Goal: Information Seeking & Learning: Find specific page/section

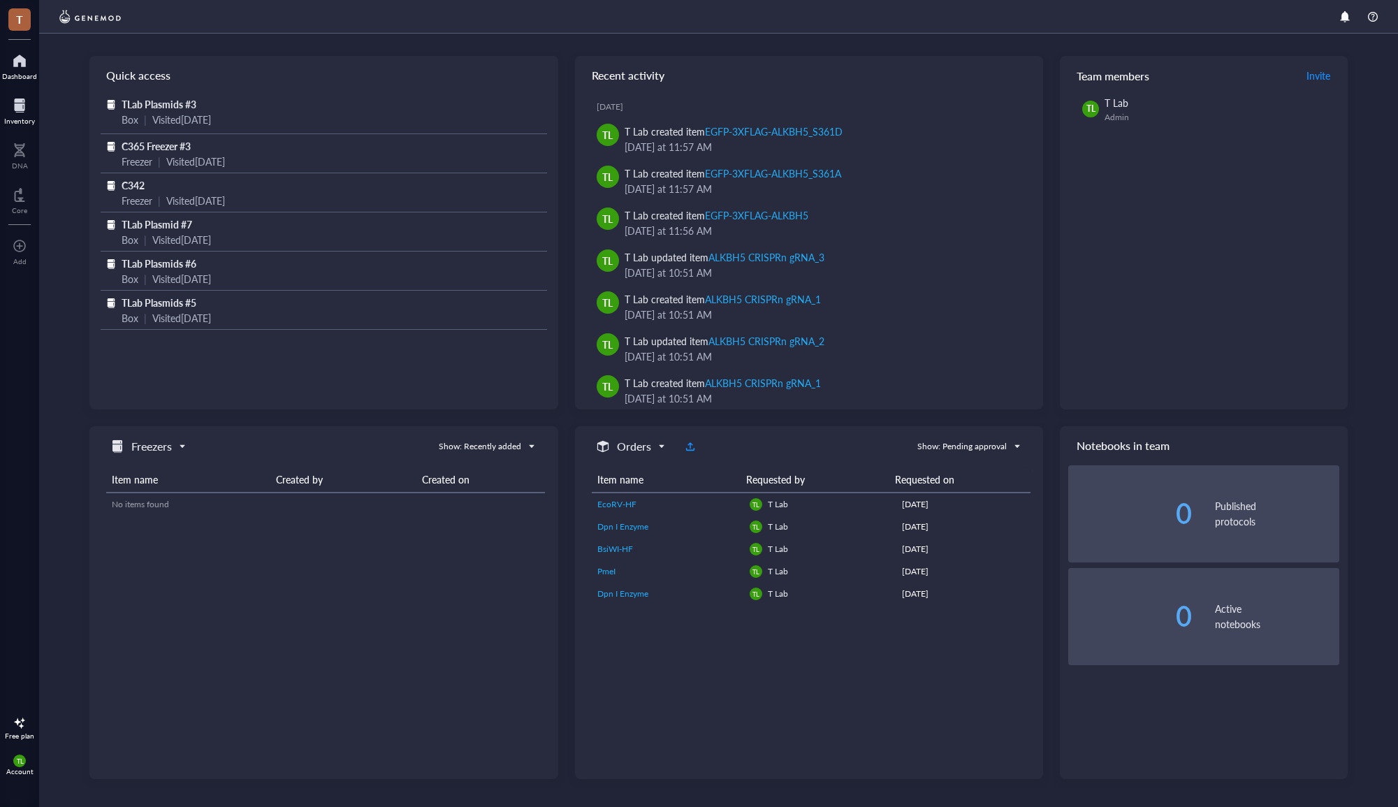
click at [25, 105] on div at bounding box center [19, 105] width 31 height 22
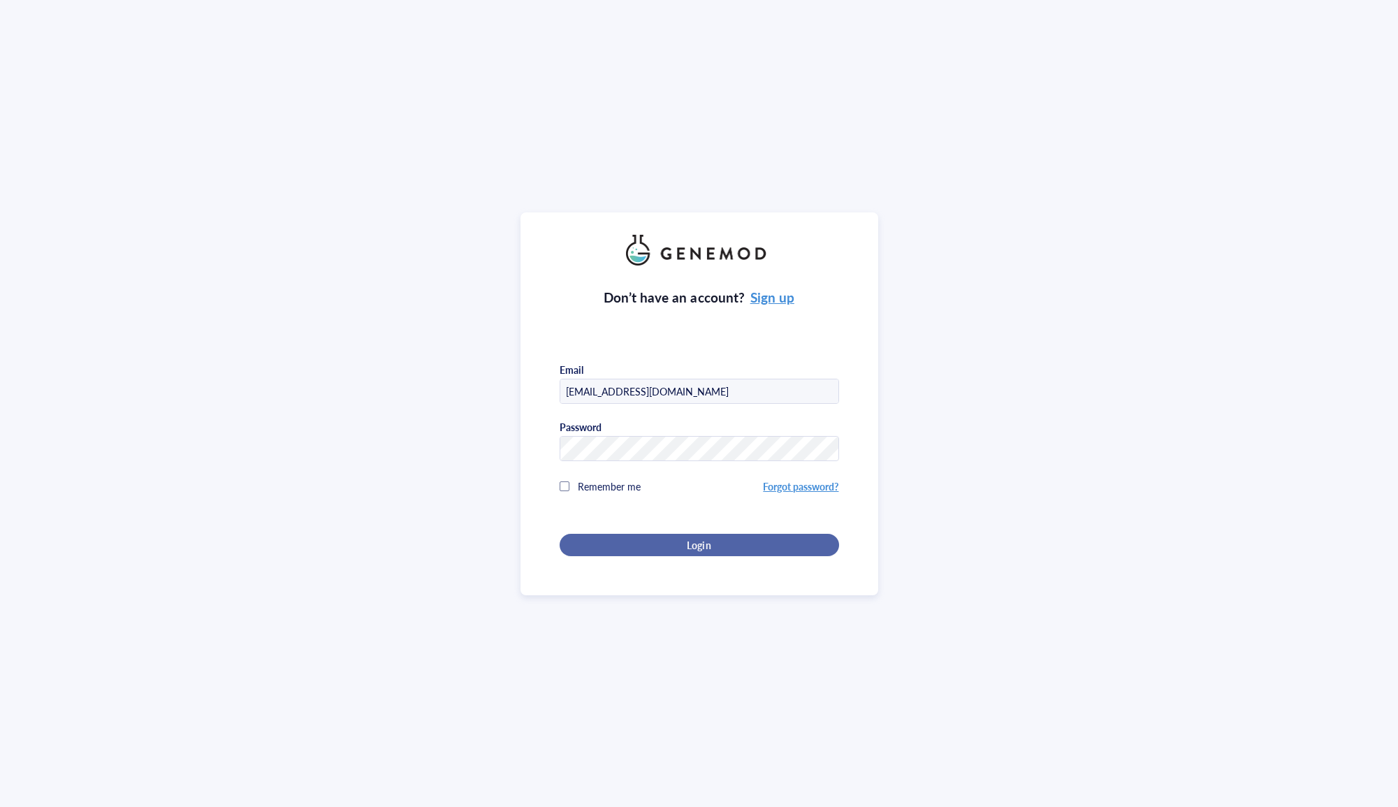
click at [694, 542] on span "Login" at bounding box center [699, 545] width 24 height 13
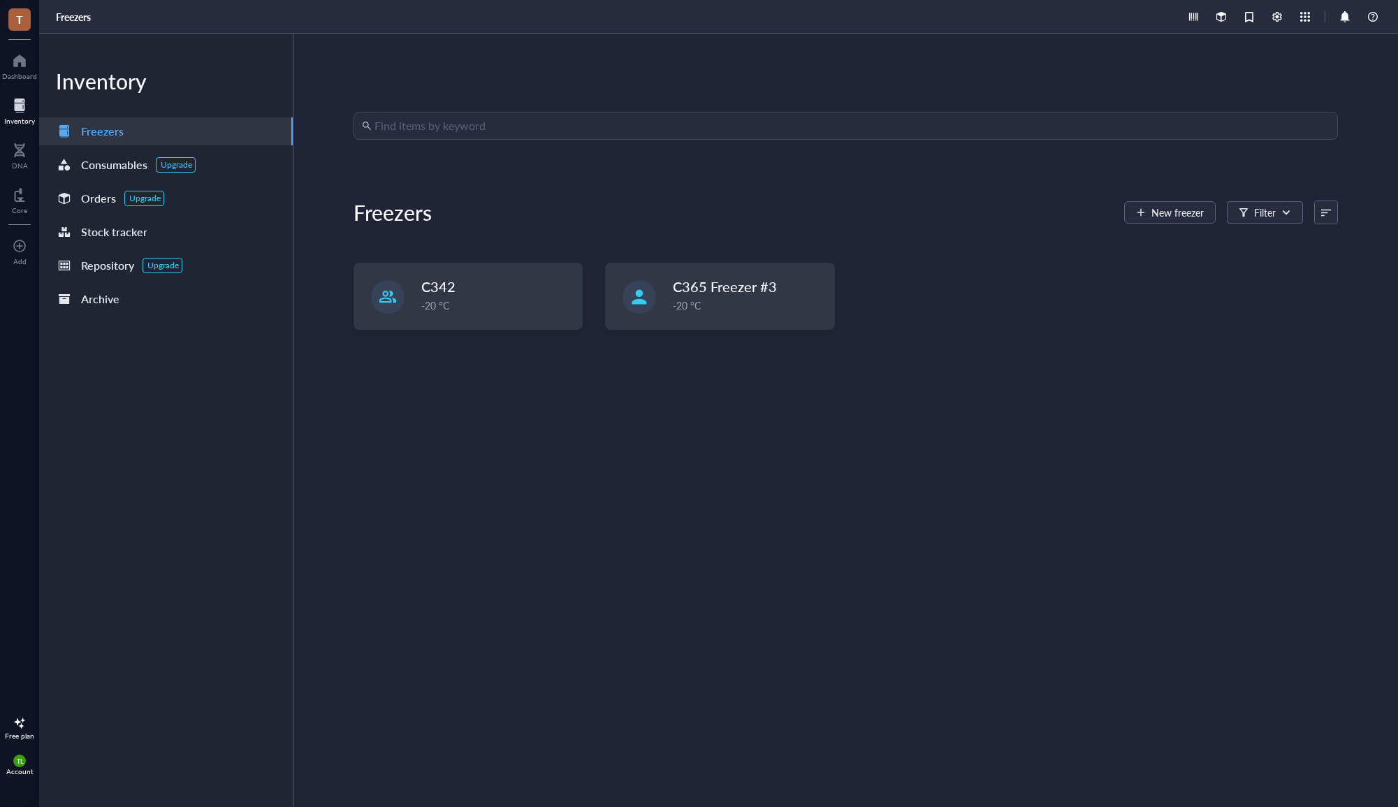
click at [422, 122] on input "search" at bounding box center [852, 126] width 955 height 27
type input "tgn"
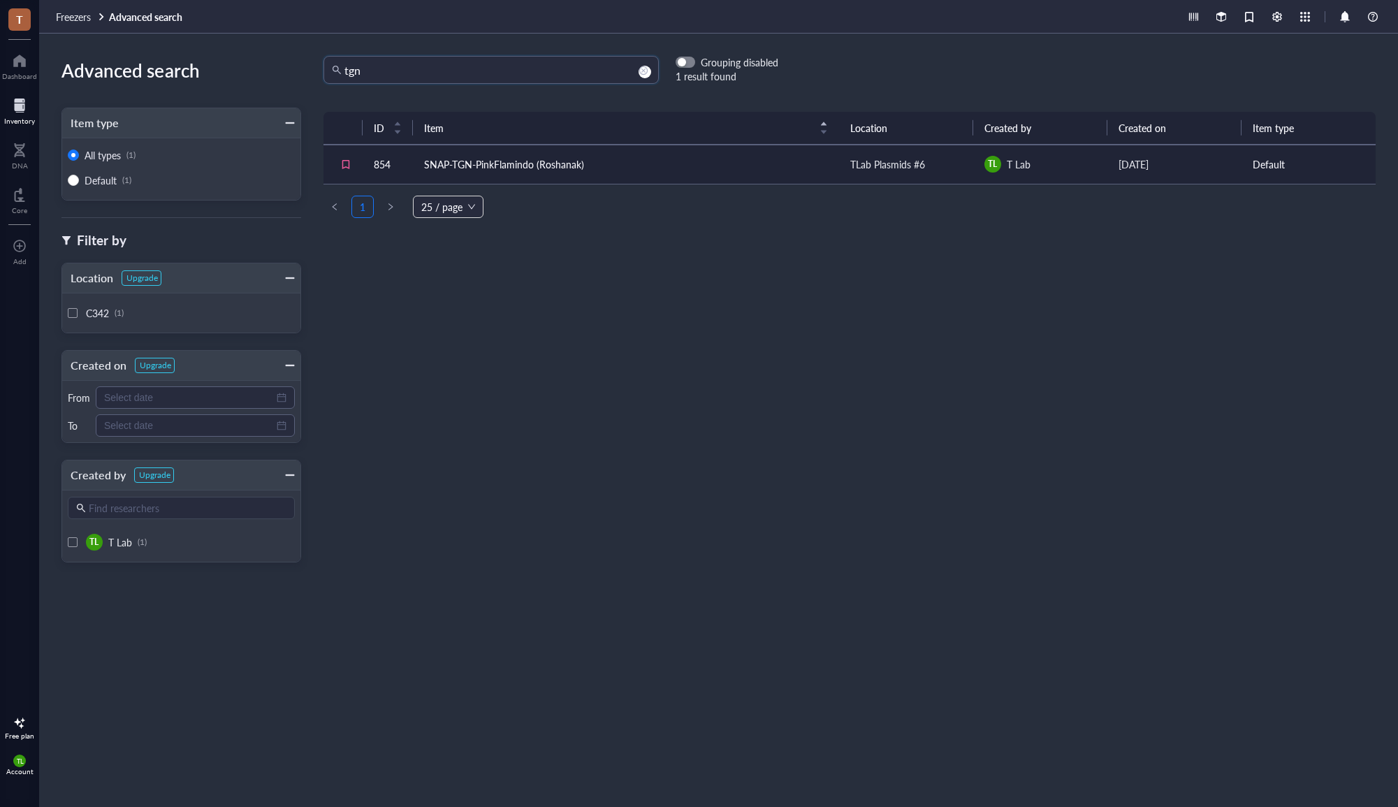
drag, startPoint x: 447, startPoint y: 73, endPoint x: 225, endPoint y: 58, distance: 222.7
click at [225, 58] on div "Advanced search Item type All types (1) Default (1) Filter by Location Upgrade …" at bounding box center [718, 421] width 1359 height 774
type input "galt"
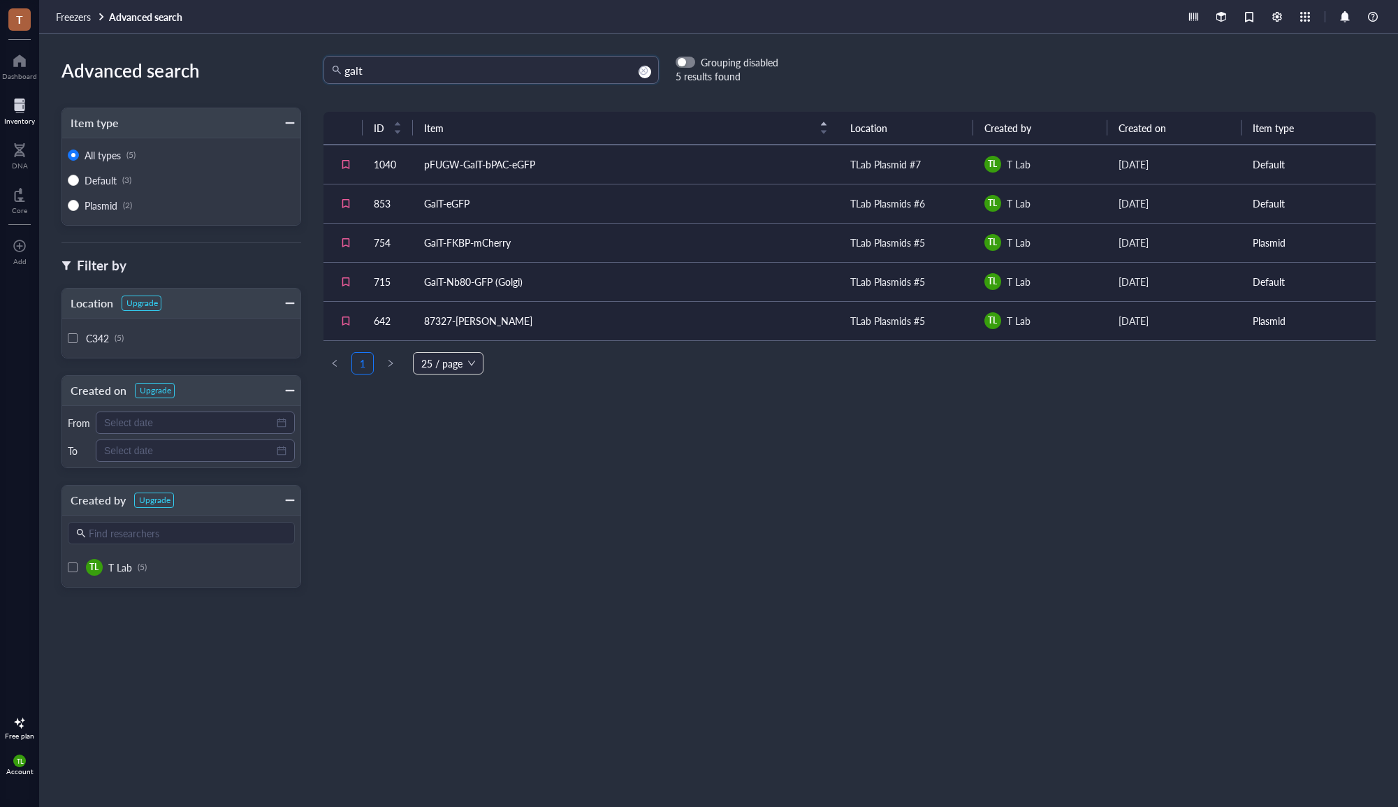
click at [20, 110] on div at bounding box center [19, 105] width 31 height 22
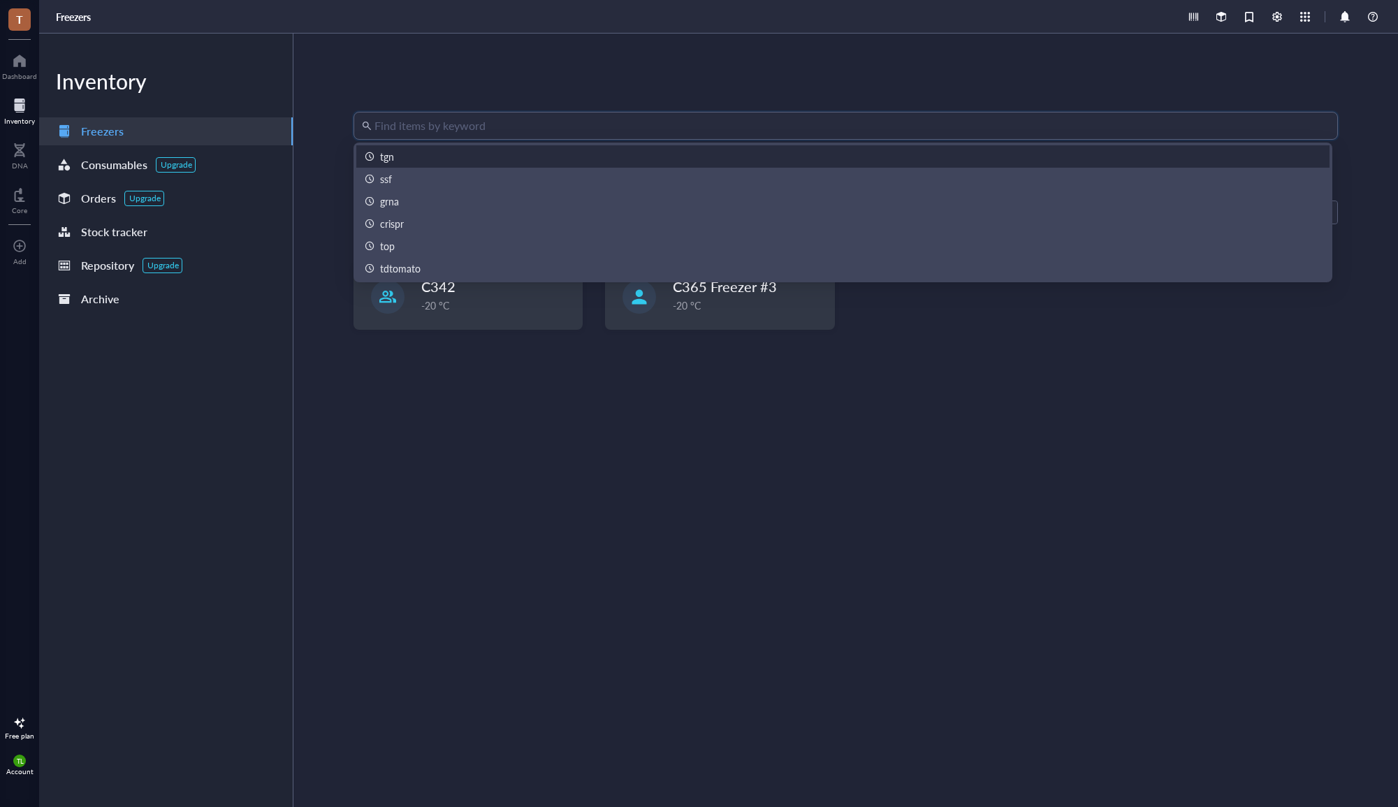
click at [562, 116] on input "search" at bounding box center [852, 126] width 955 height 27
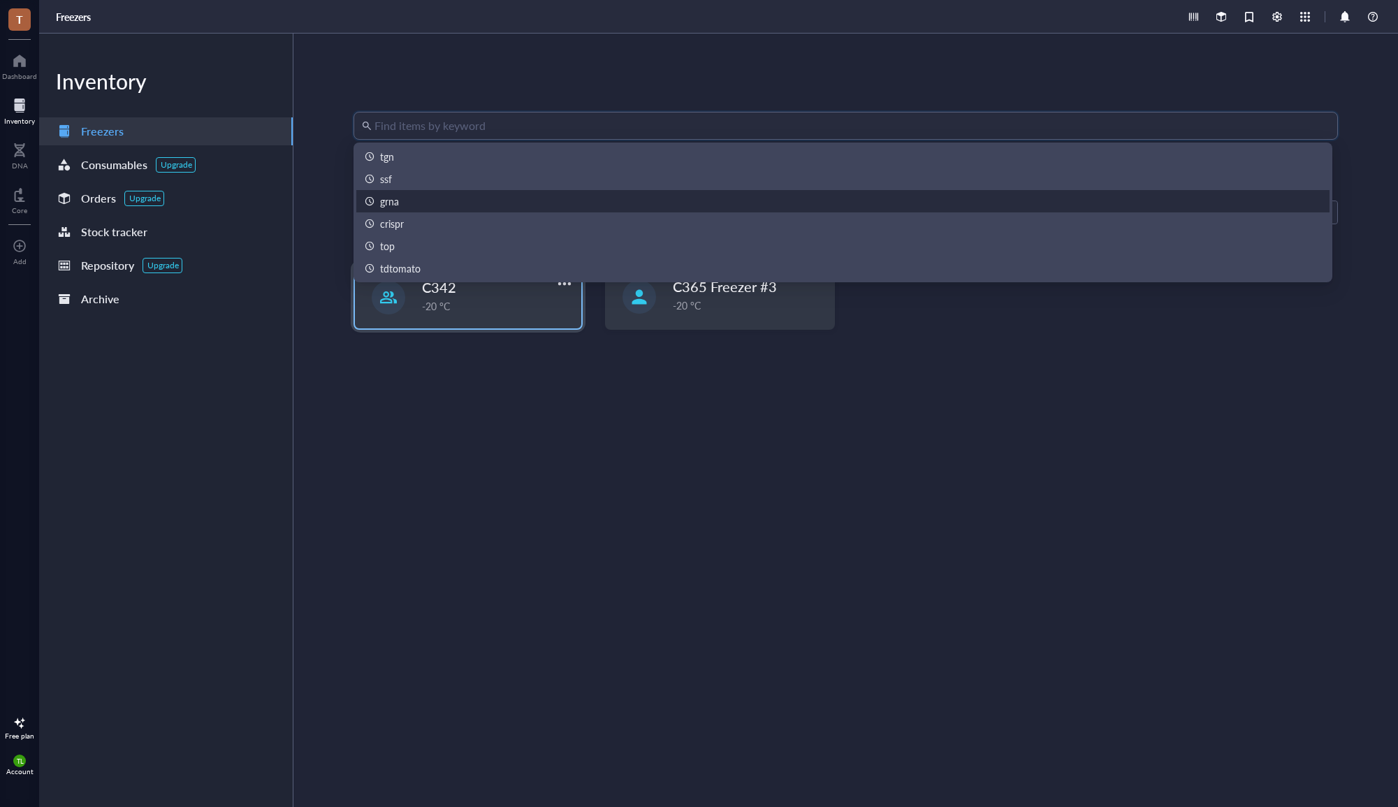
click at [463, 325] on div "C342 -20 °C" at bounding box center [468, 296] width 226 height 64
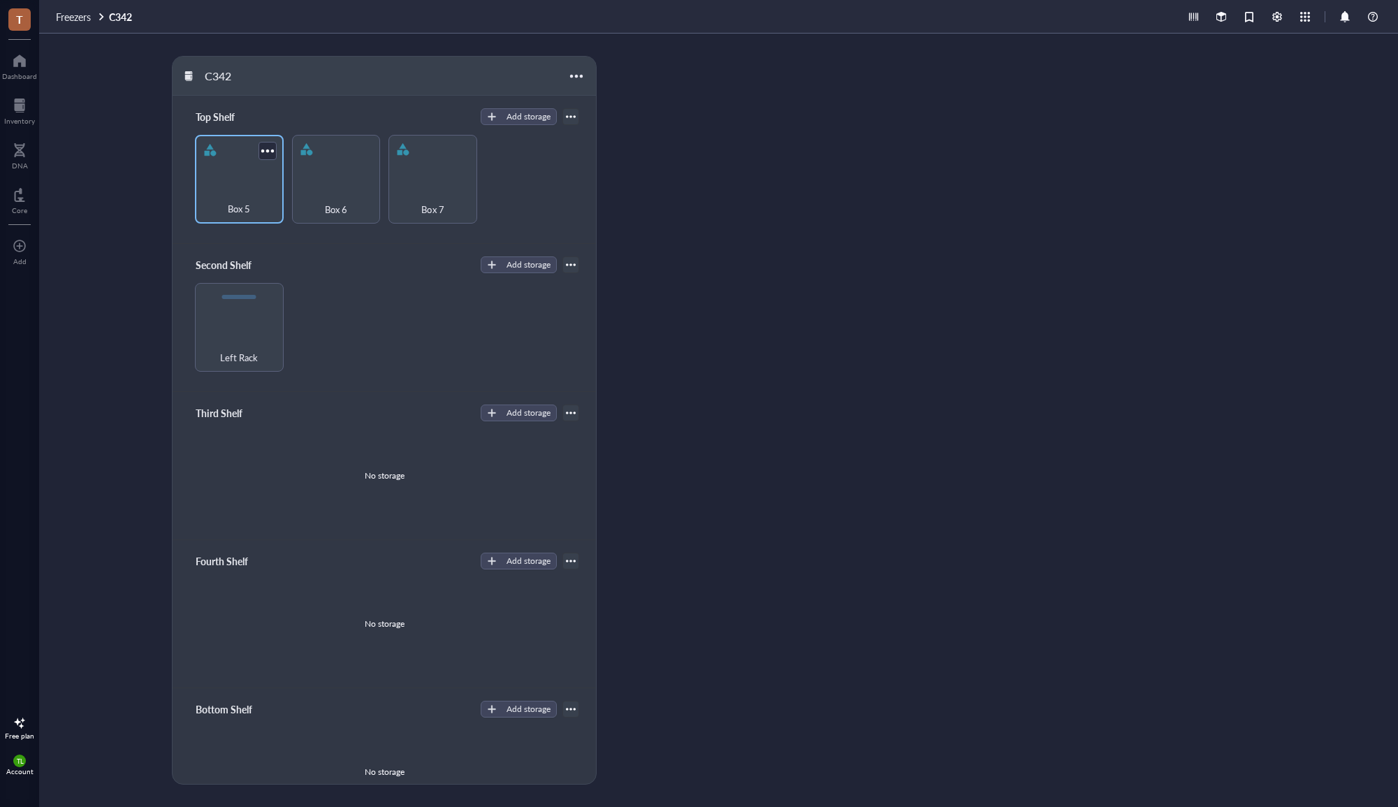
click at [222, 173] on div "Box 5" at bounding box center [239, 179] width 89 height 89
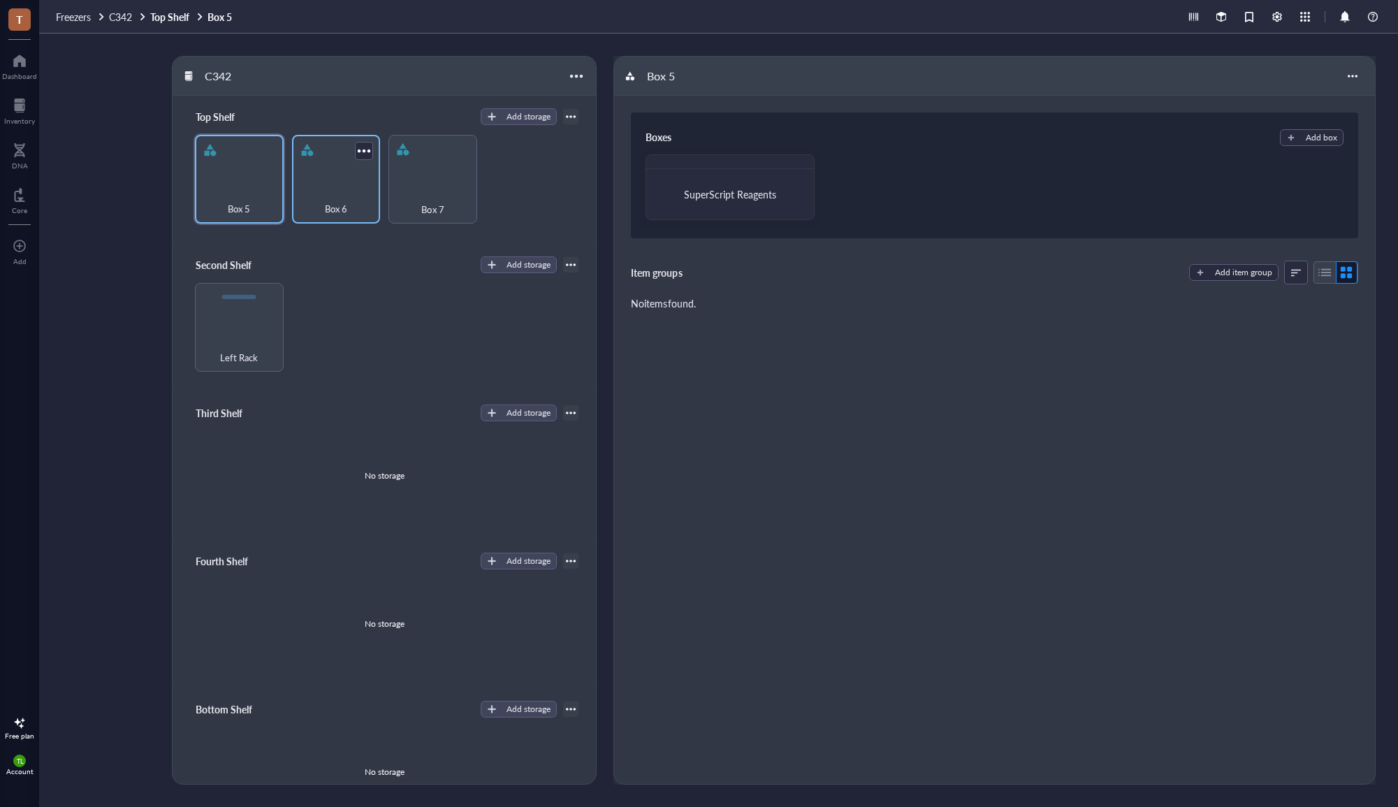
click at [335, 198] on div "Box 6" at bounding box center [336, 201] width 75 height 31
click at [458, 213] on div "Box 7" at bounding box center [433, 201] width 75 height 31
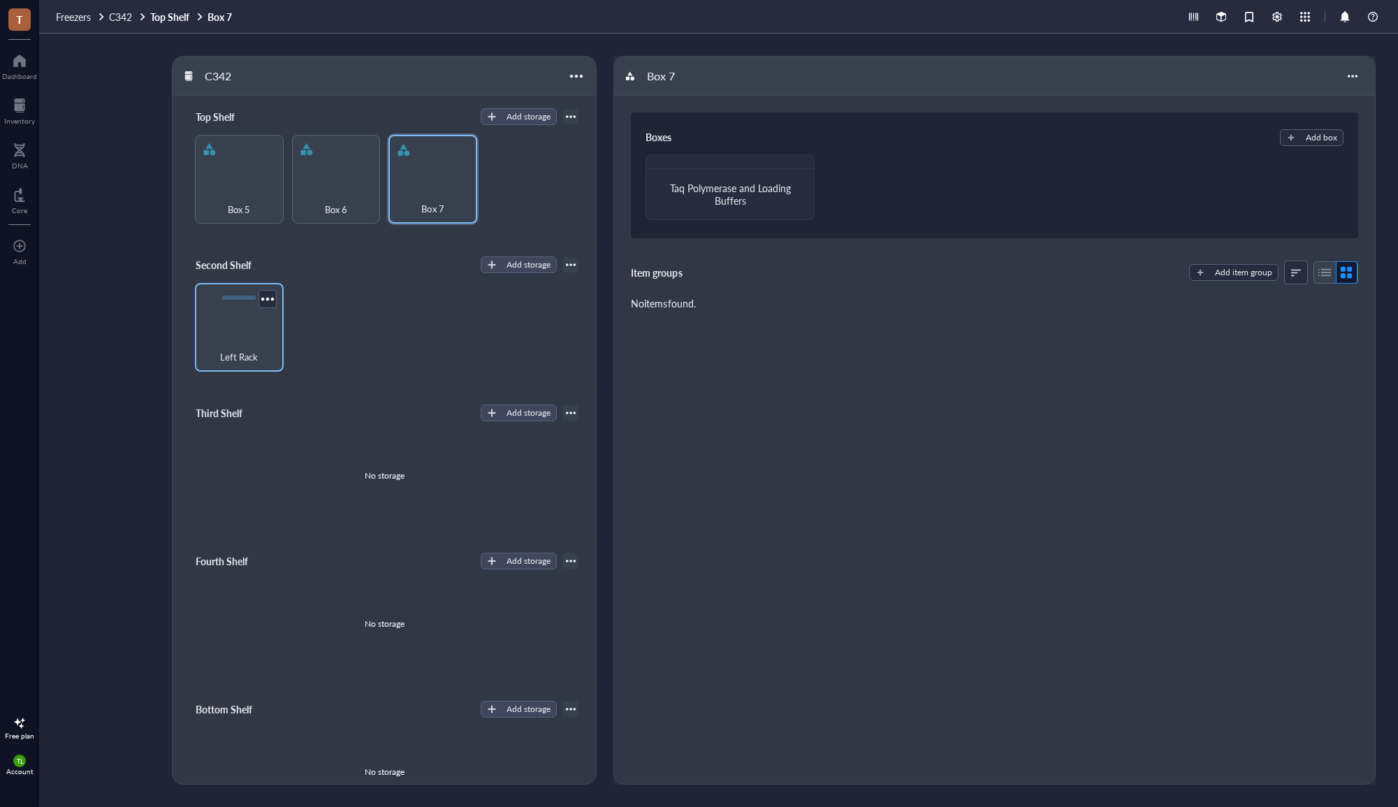
click at [226, 345] on div "Left Rack" at bounding box center [239, 349] width 75 height 31
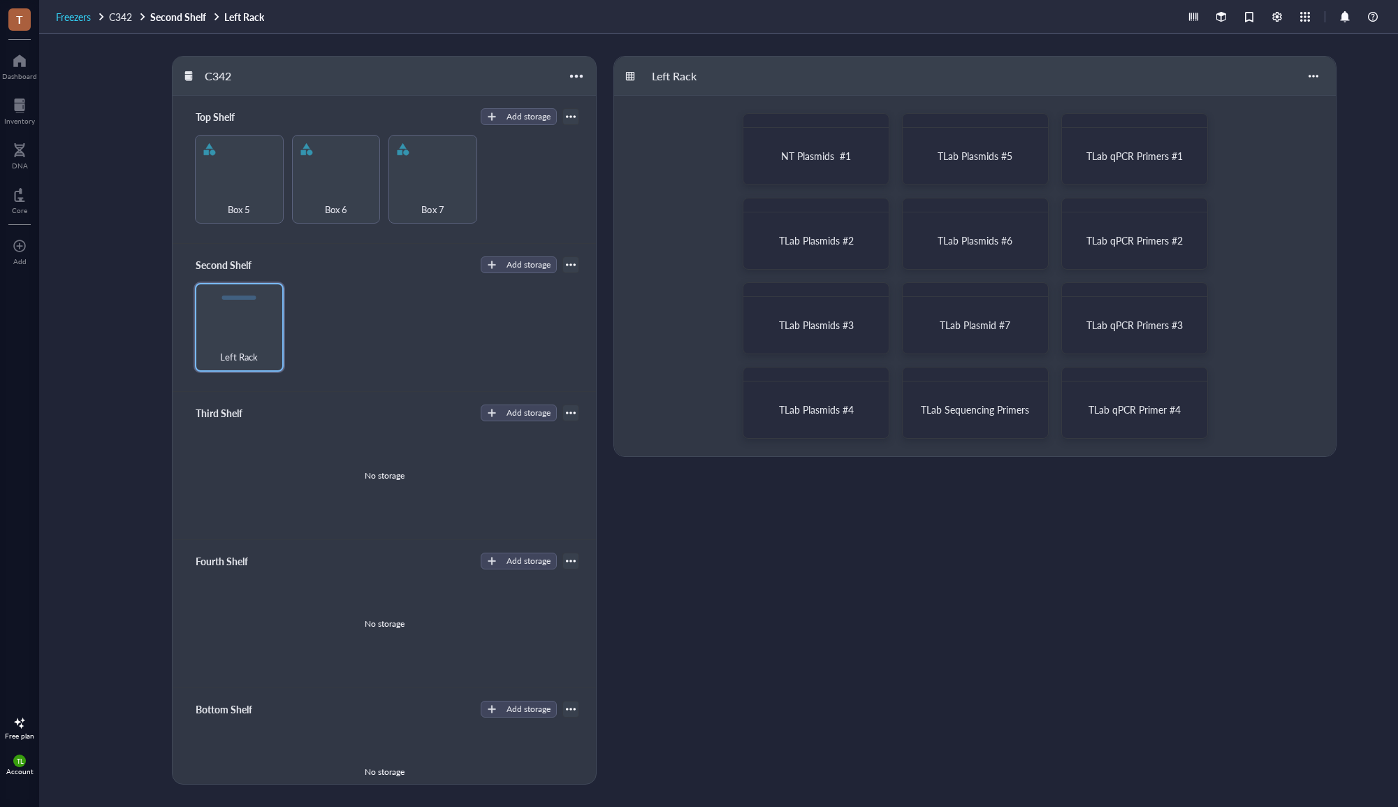
click at [85, 13] on span "Freezers" at bounding box center [73, 17] width 35 height 14
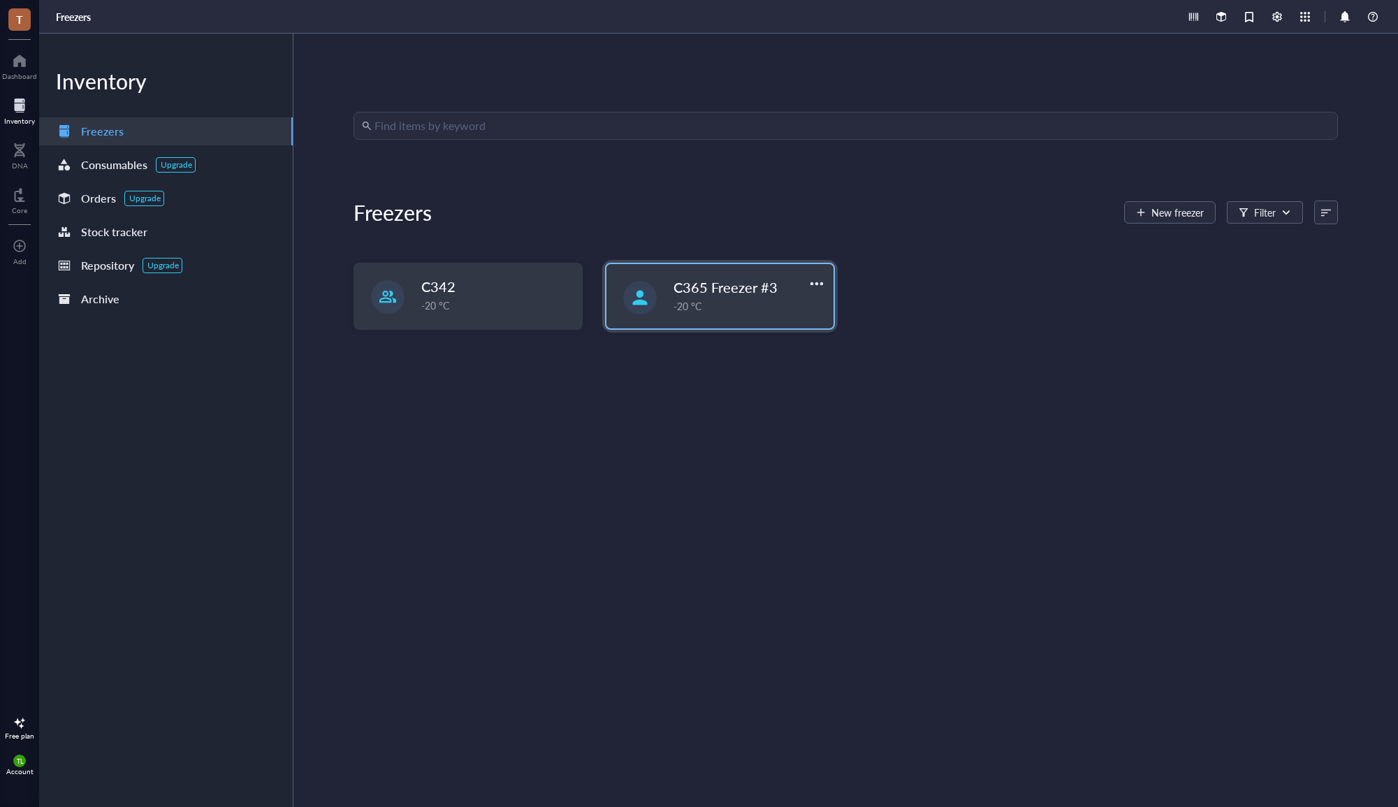
click at [741, 303] on div "-20 °C" at bounding box center [749, 305] width 151 height 15
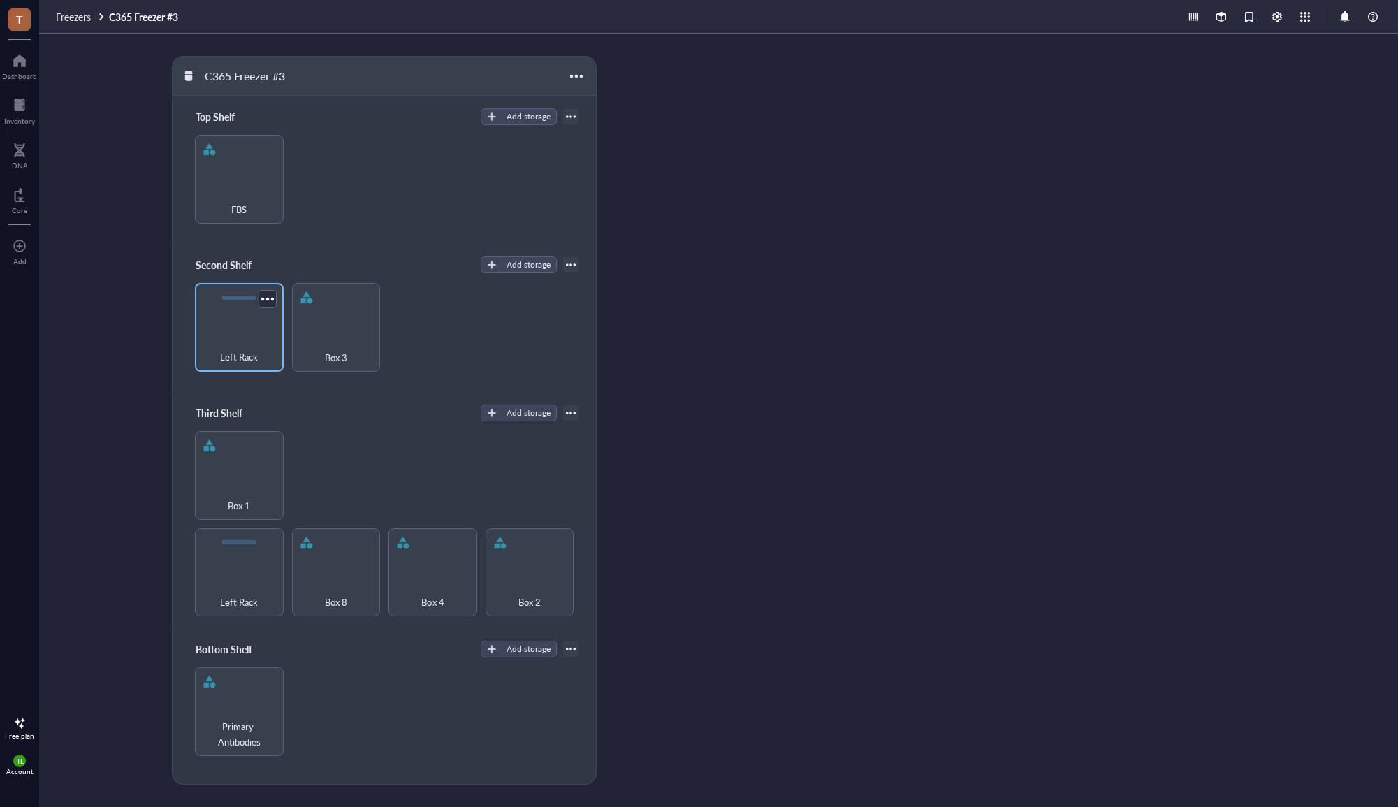
click at [236, 330] on div "Left Rack" at bounding box center [239, 327] width 89 height 89
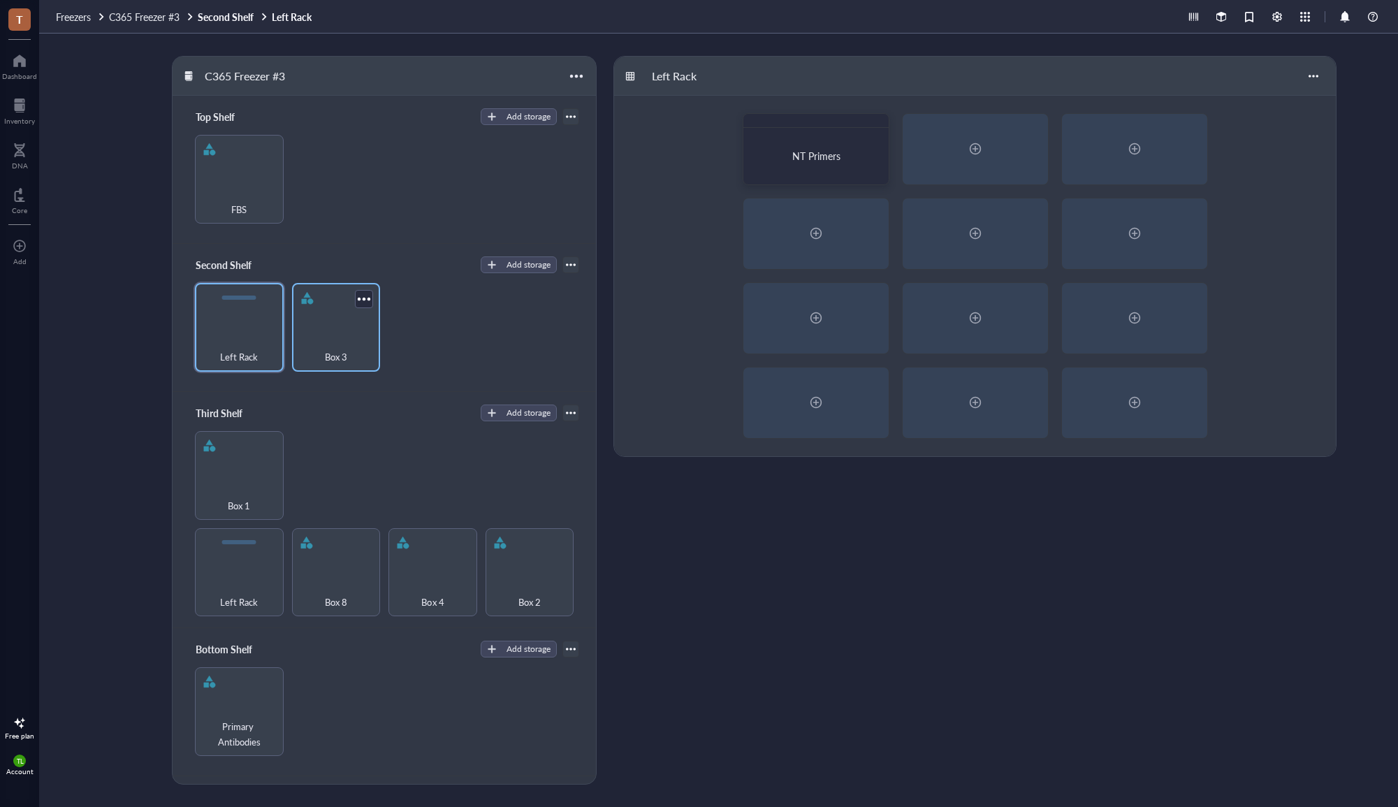
click at [363, 334] on div "Box 3" at bounding box center [336, 349] width 75 height 31
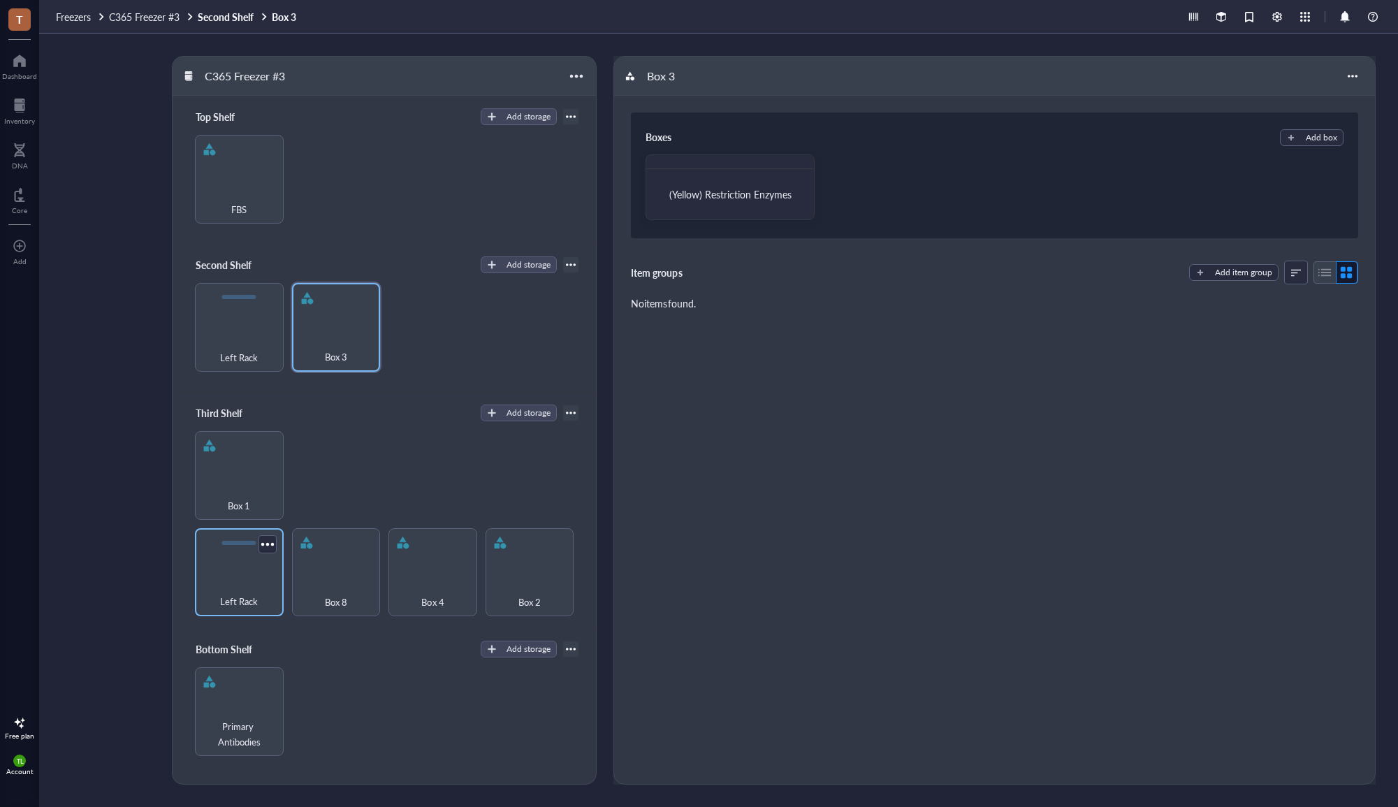
click at [259, 590] on div "Left Rack" at bounding box center [239, 594] width 75 height 31
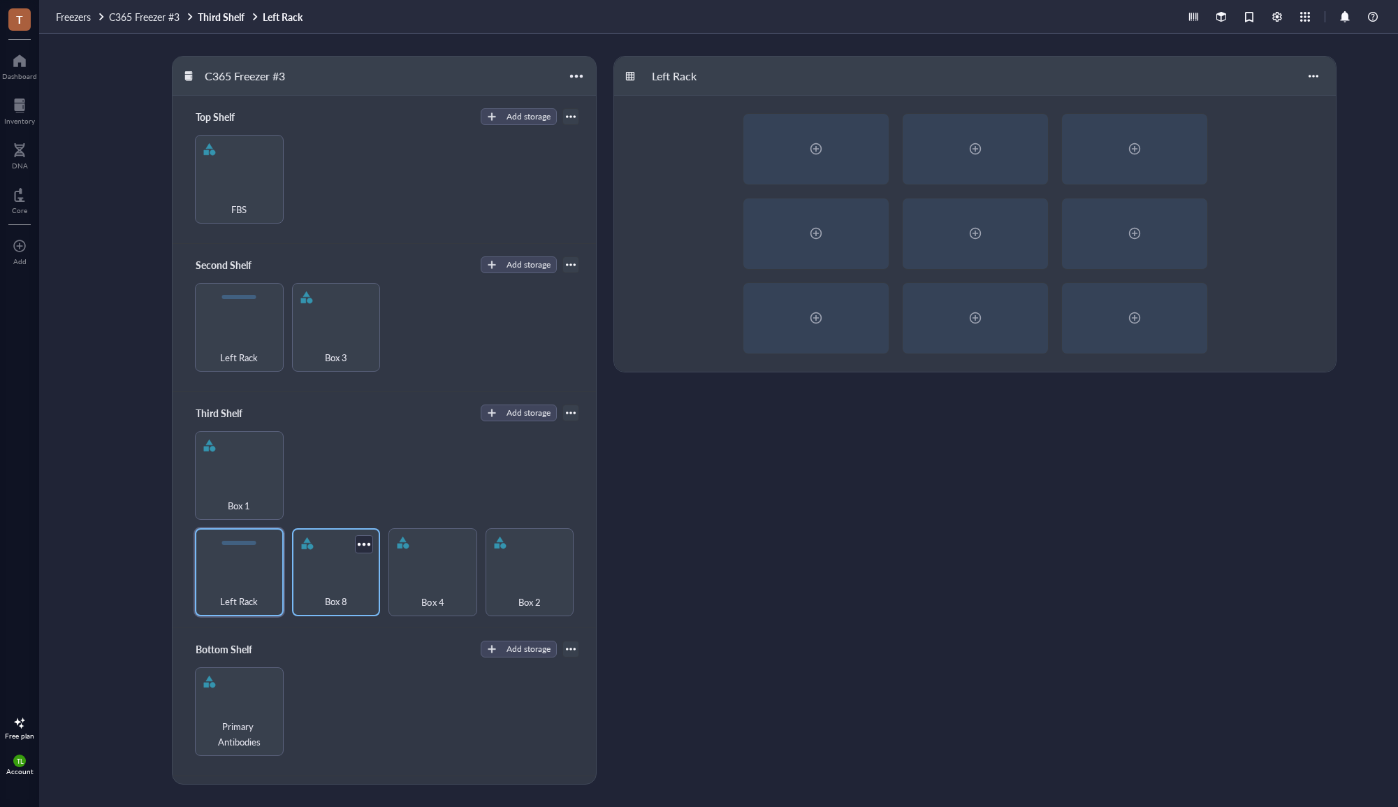
click at [358, 598] on div "Box 8" at bounding box center [336, 594] width 75 height 31
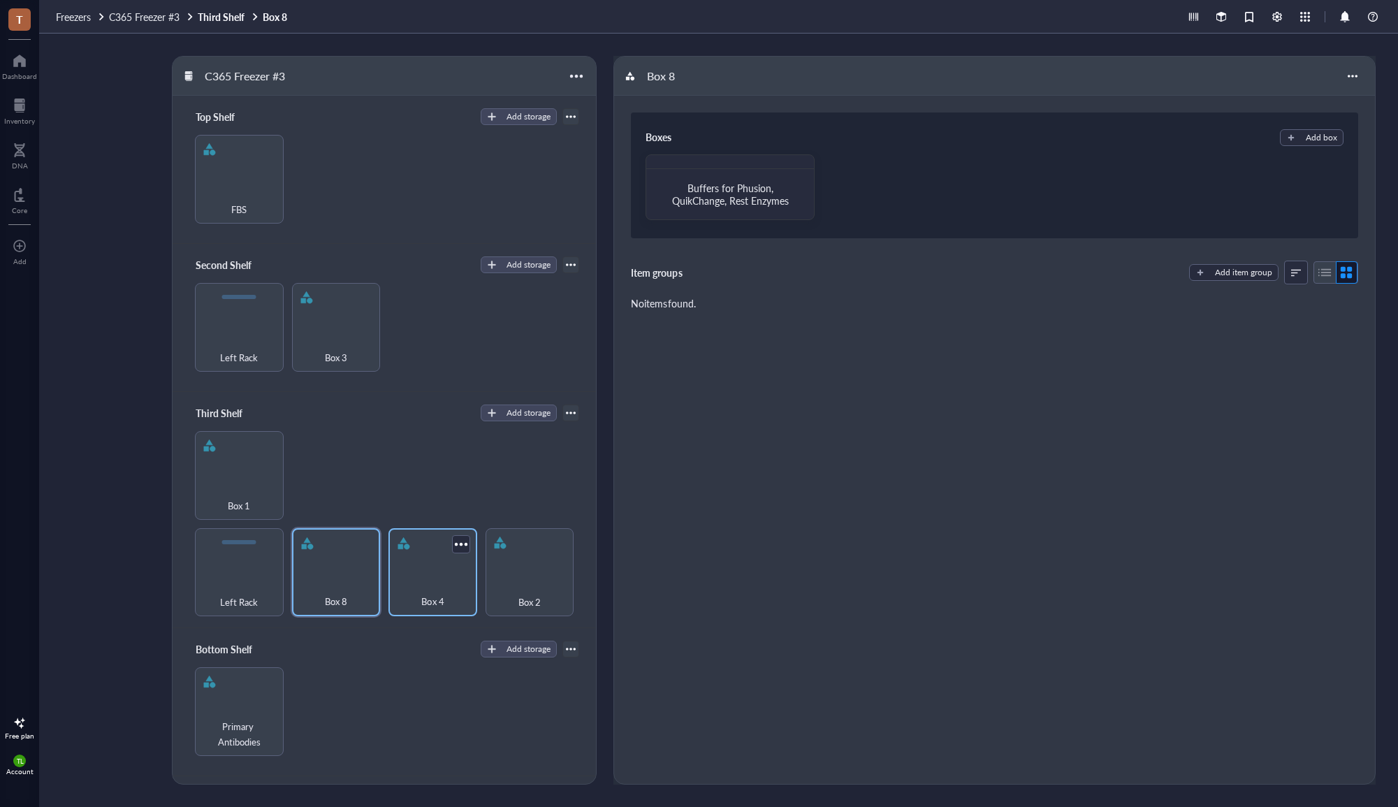
click at [432, 598] on span "Box 4" at bounding box center [432, 601] width 22 height 15
click at [526, 600] on span "Box 2" at bounding box center [529, 601] width 22 height 15
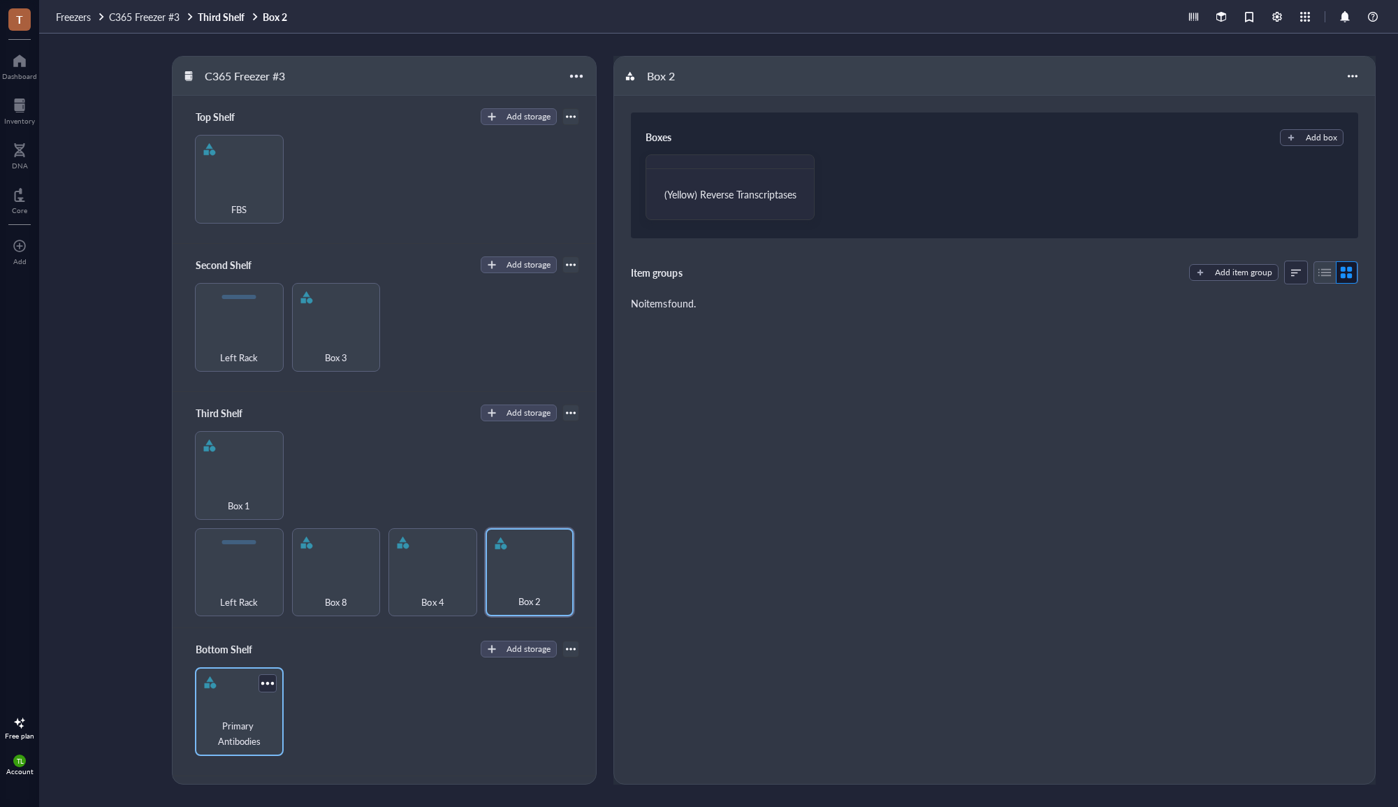
click at [212, 704] on div "Primary Antibodies" at bounding box center [239, 711] width 89 height 89
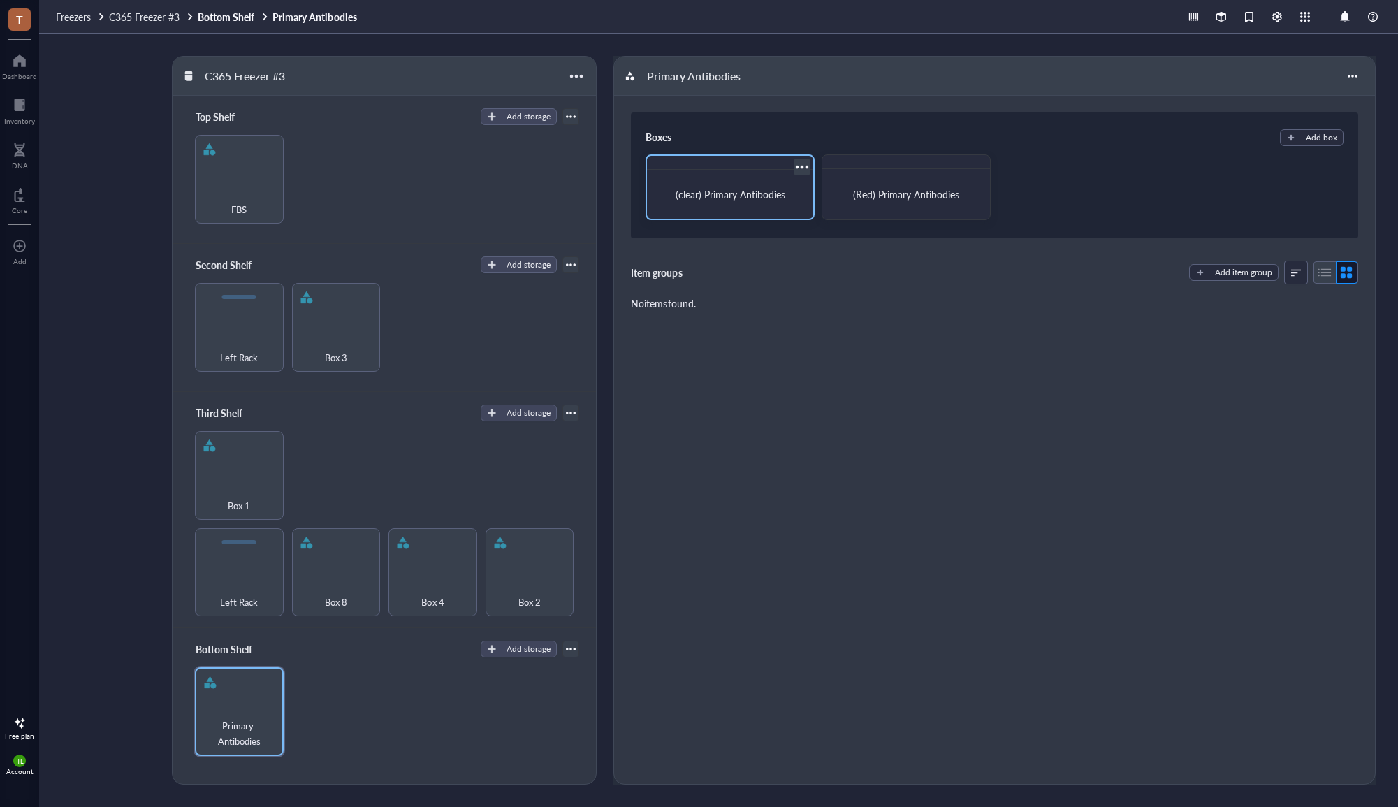
click at [751, 198] on span "(clear) Primary Antibodies" at bounding box center [731, 194] width 110 height 14
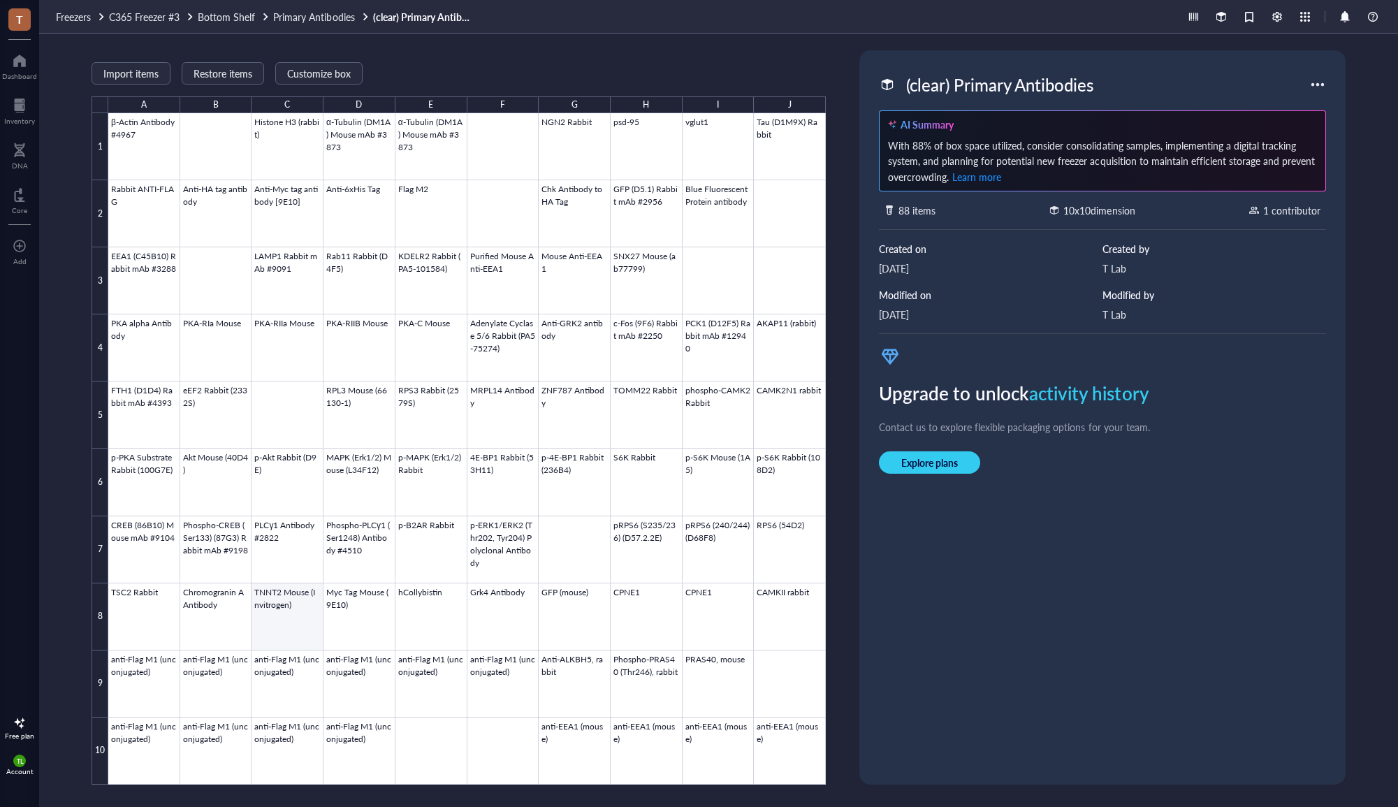
click at [300, 632] on div at bounding box center [467, 449] width 718 height 672
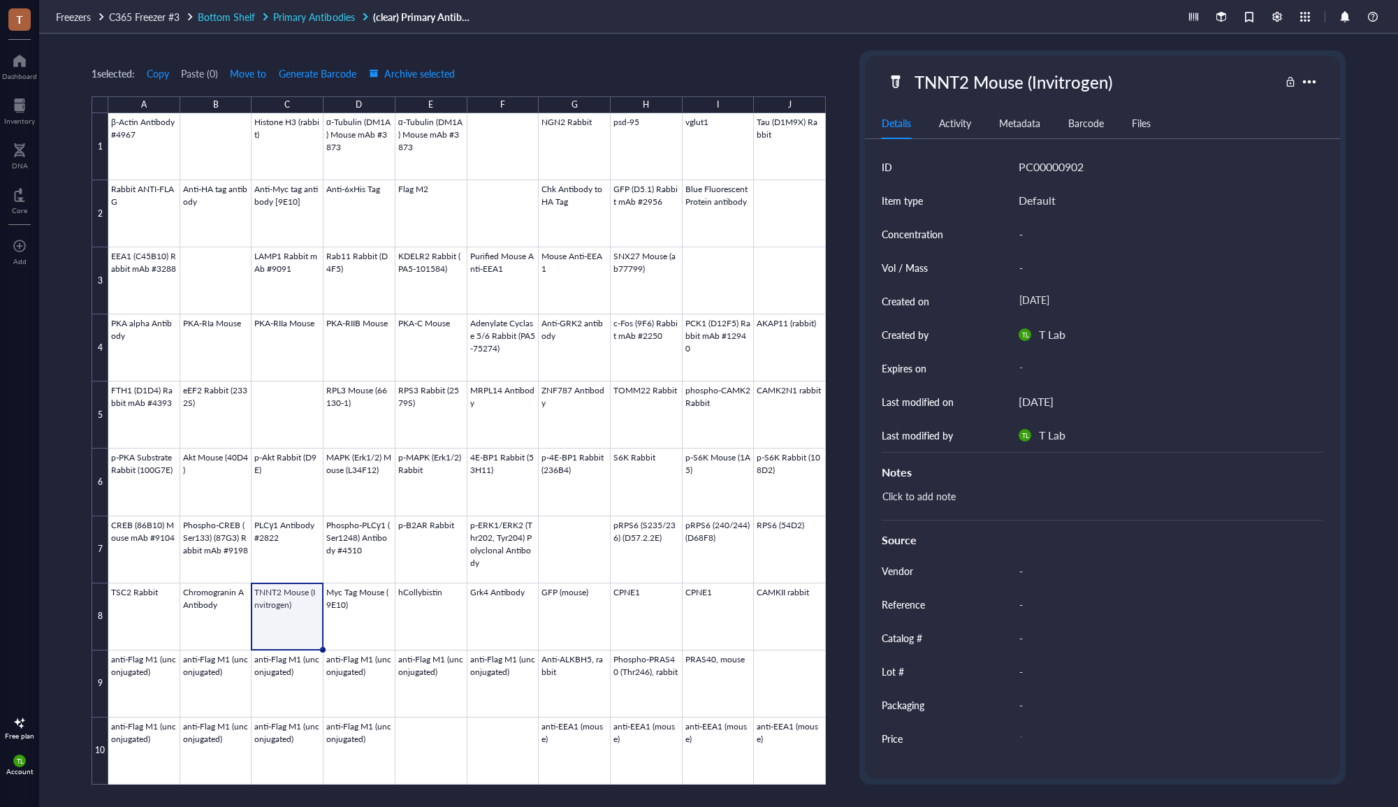
click at [292, 15] on span "Primary Antibodies" at bounding box center [313, 17] width 81 height 14
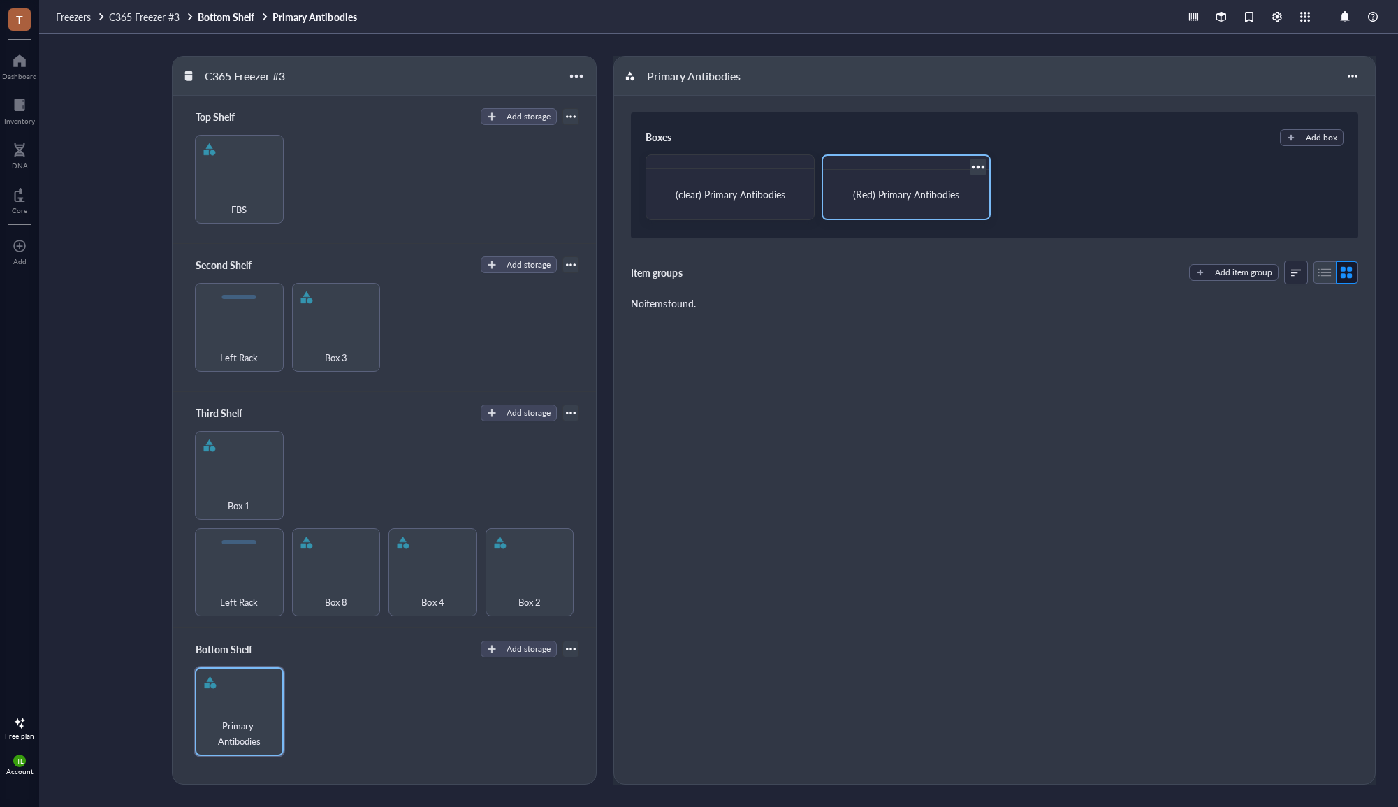
click at [915, 194] on span "(Red) Primary Antibodies" at bounding box center [906, 194] width 106 height 14
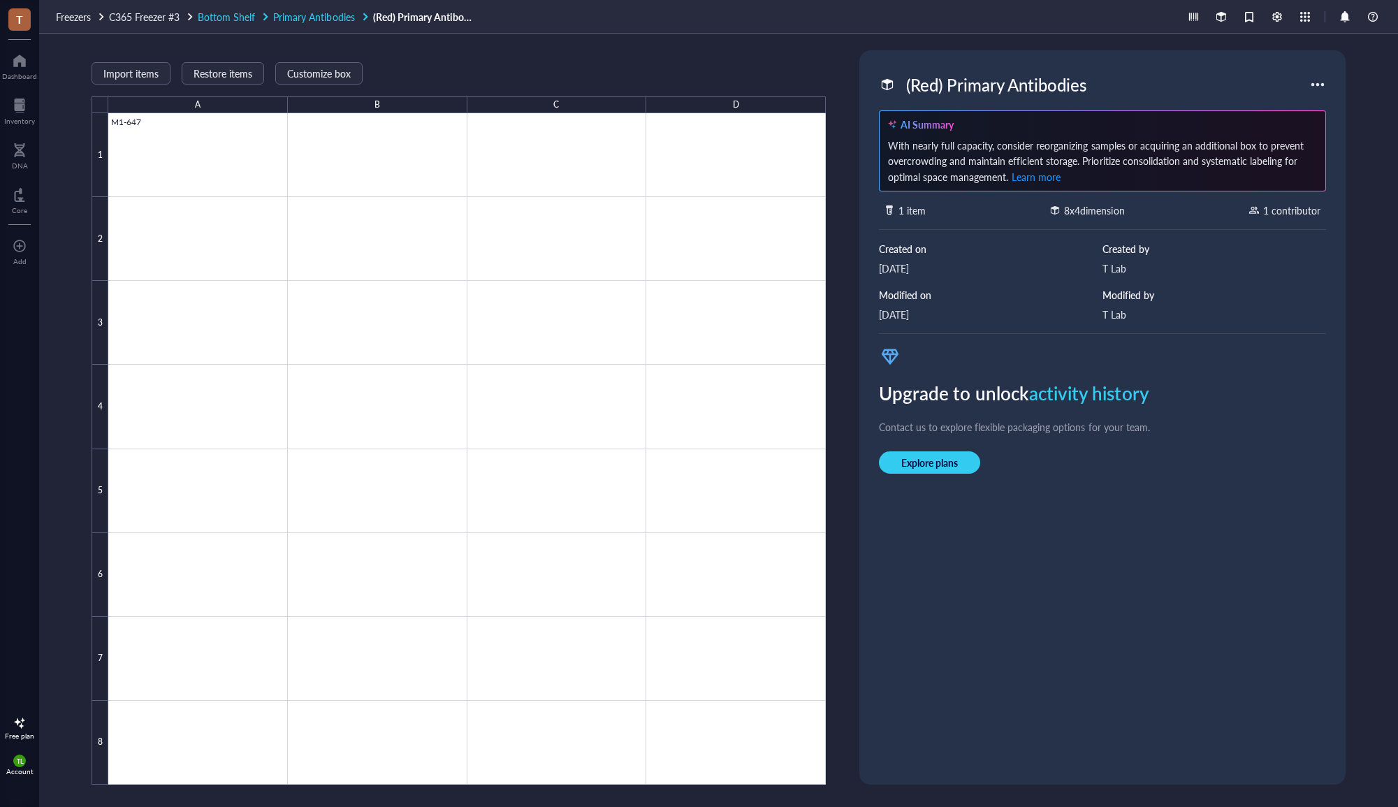
click at [349, 20] on span "Primary Antibodies" at bounding box center [313, 17] width 81 height 14
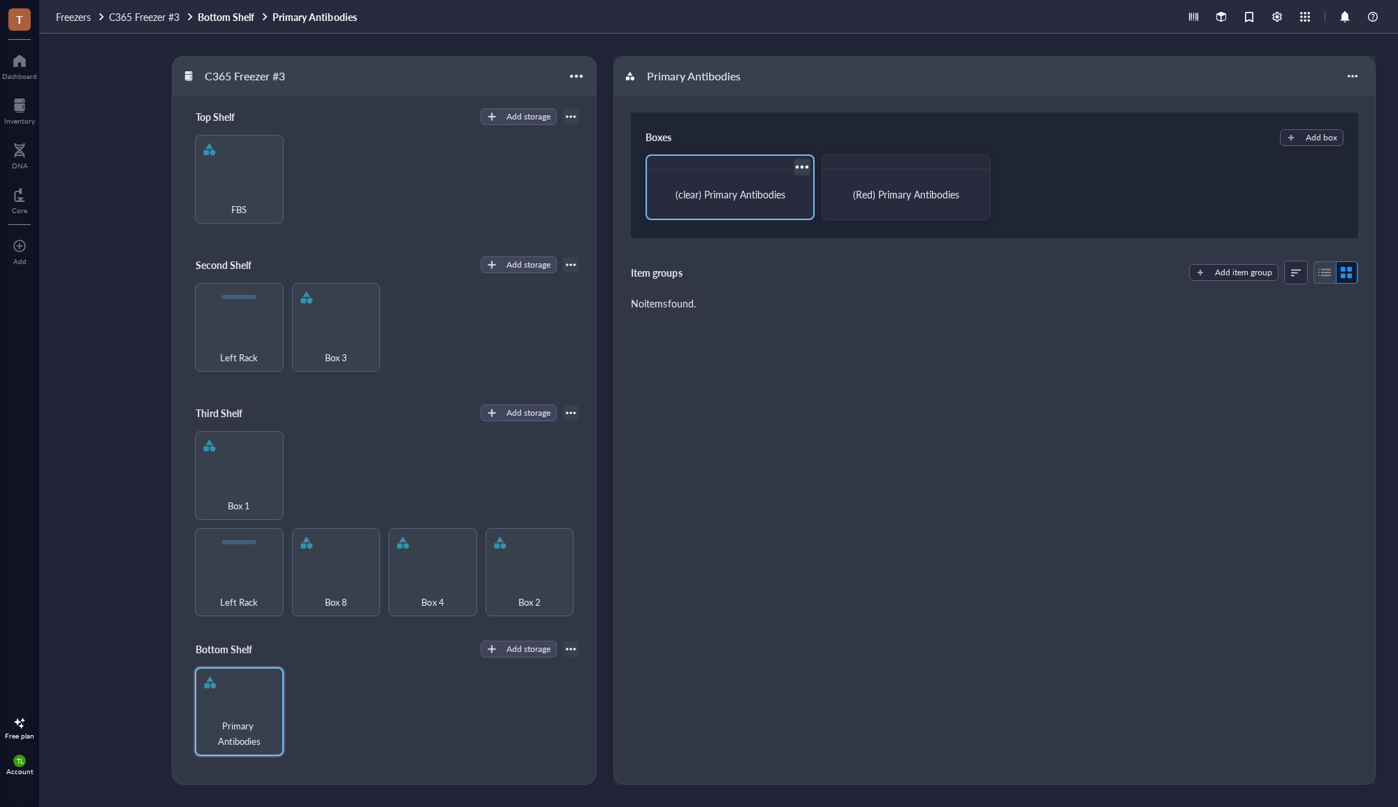
click at [752, 193] on span "(clear) Primary Antibodies" at bounding box center [731, 194] width 110 height 14
